Goal: Navigation & Orientation: Find specific page/section

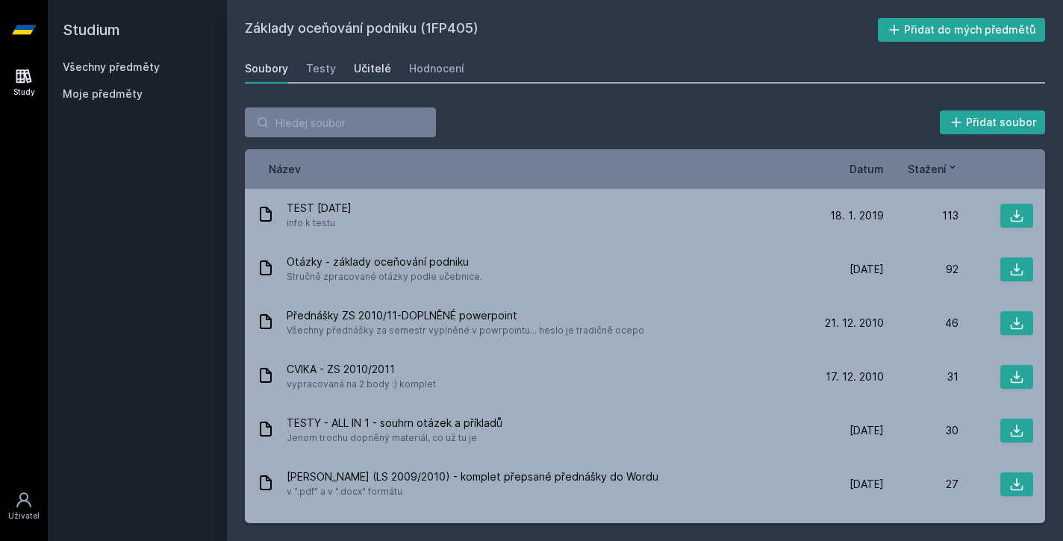
click at [377, 63] on div "Učitelé" at bounding box center [372, 68] width 37 height 15
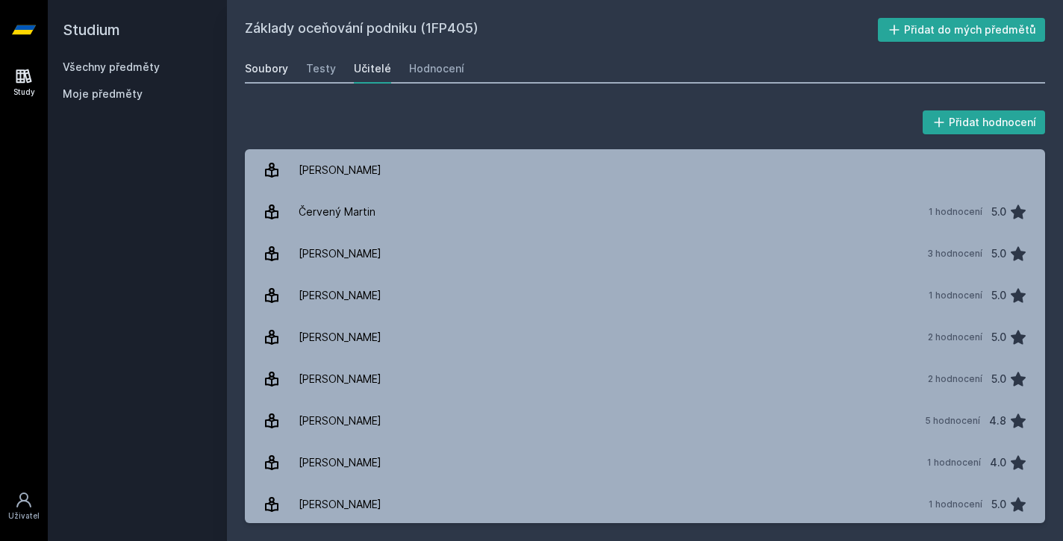
click at [273, 65] on div "Soubory" at bounding box center [266, 68] width 43 height 15
